Goal: Information Seeking & Learning: Understand process/instructions

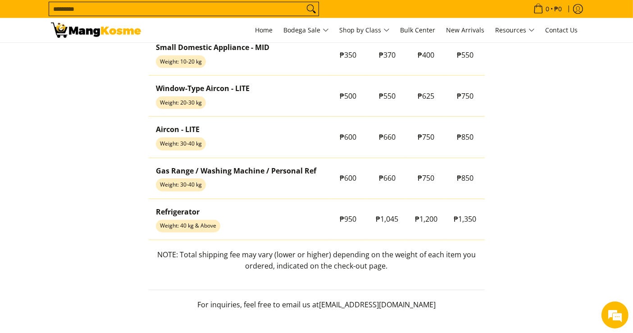
scroll to position [801, 0]
click at [247, 8] on input "Search..." at bounding box center [176, 9] width 255 height 14
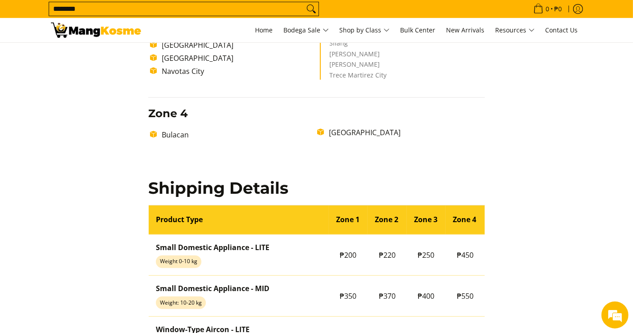
scroll to position [559, 0]
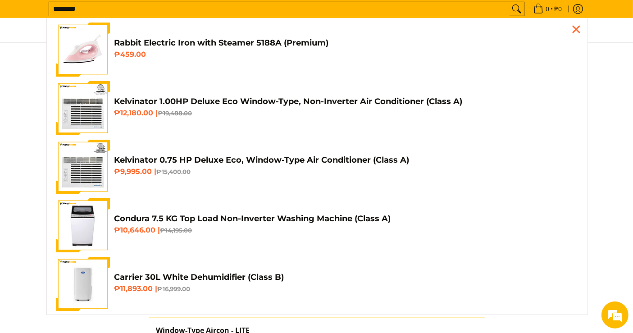
type input "********"
click at [512, 4] on icon "Search" at bounding box center [517, 9] width 14 height 14
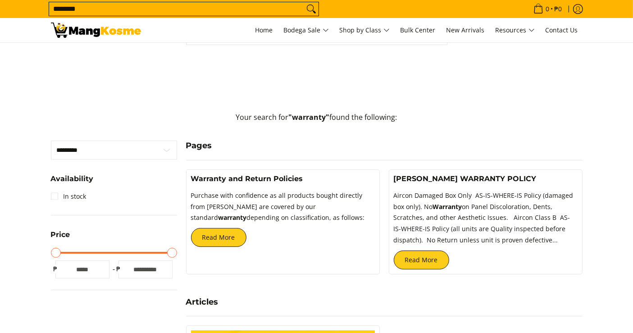
scroll to position [150, 0]
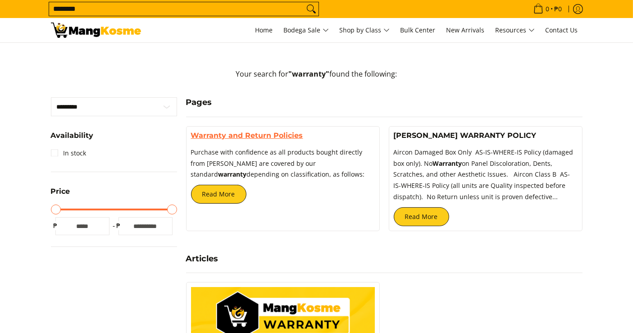
click at [257, 133] on link "Warranty and Return Policies" at bounding box center [247, 135] width 112 height 9
